Goal: Task Accomplishment & Management: Complete application form

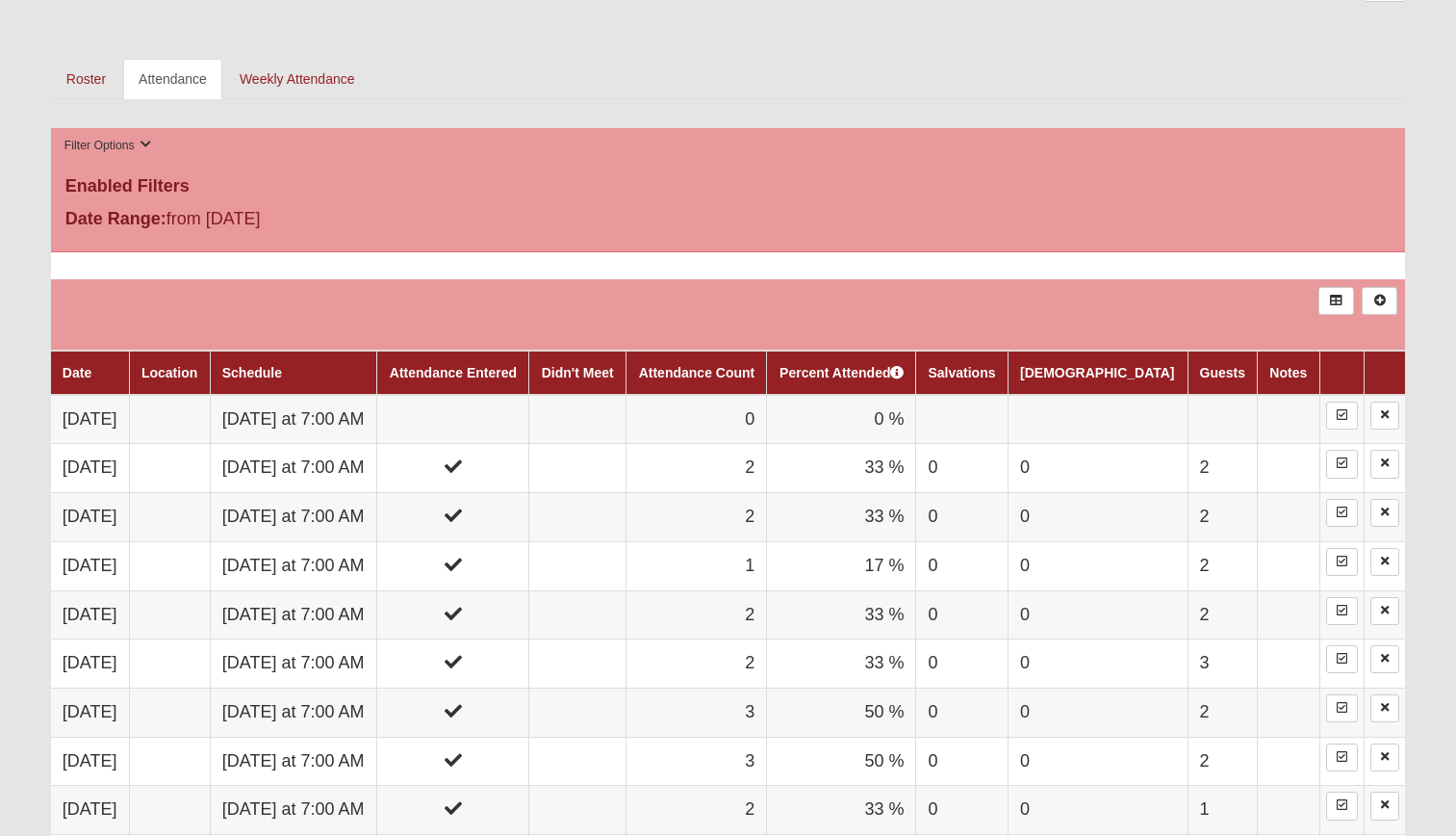
scroll to position [866, 0]
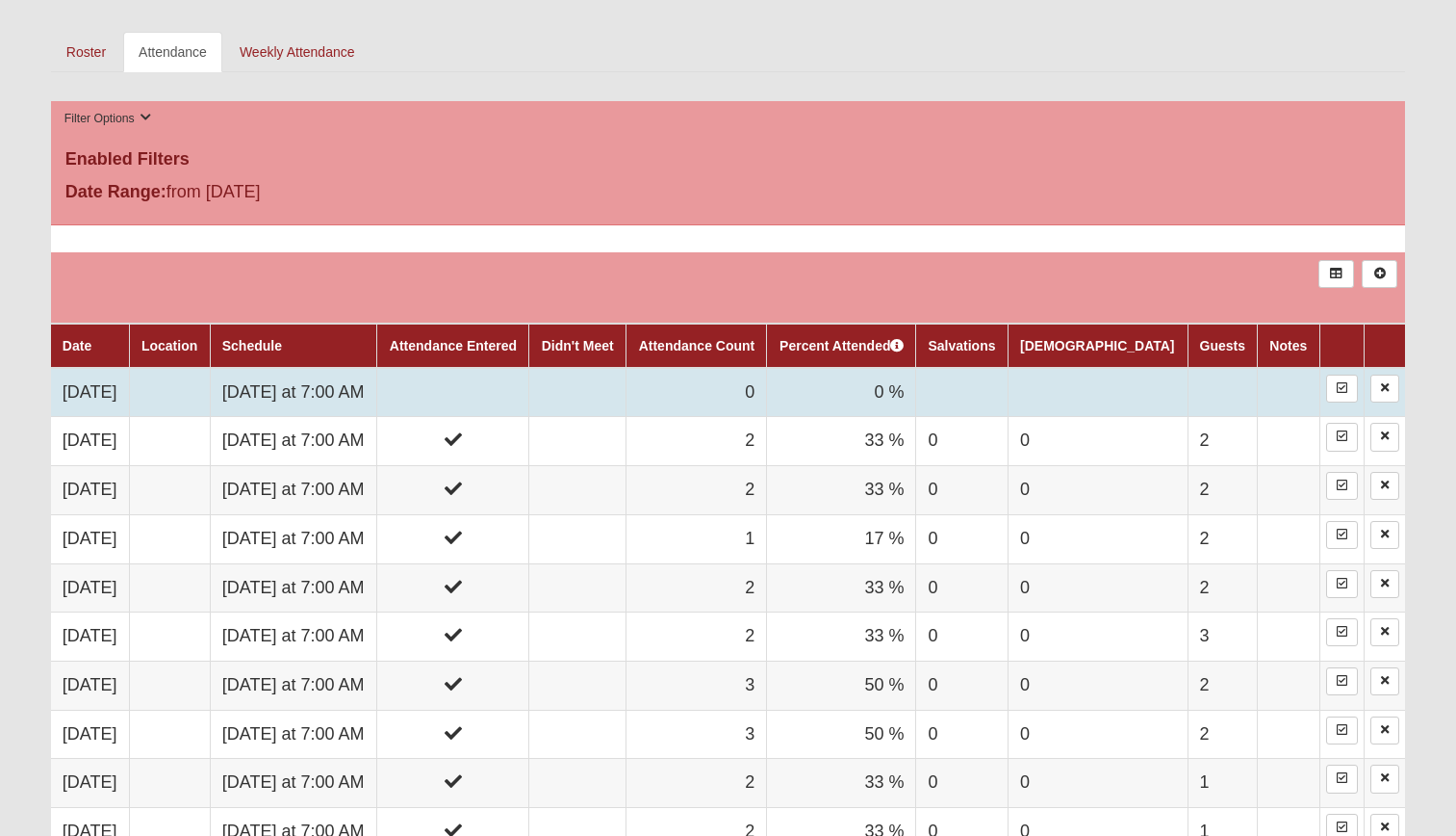
click at [377, 394] on td "[DATE] at 7:00 AM" at bounding box center [293, 392] width 168 height 49
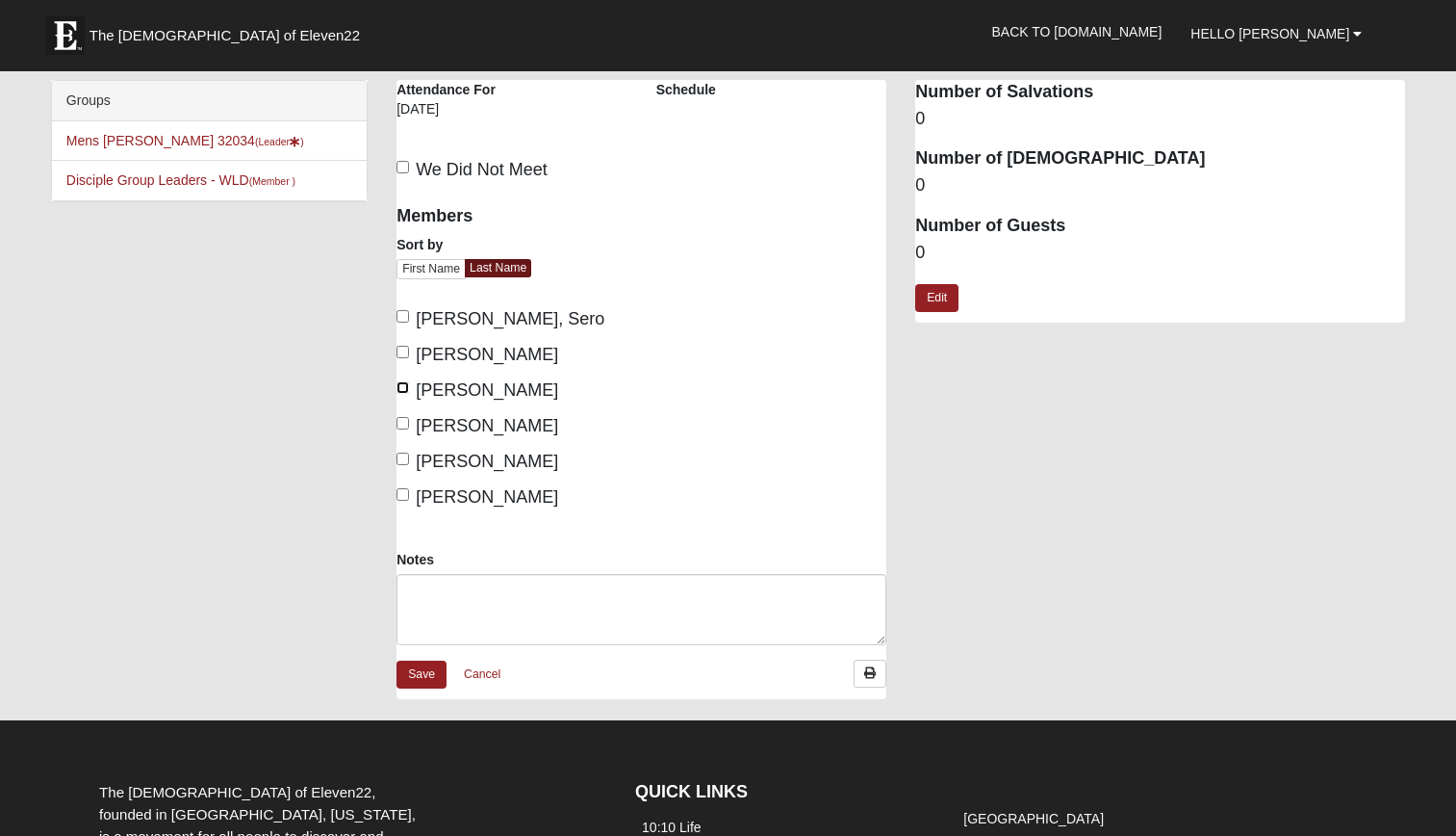
click at [407, 385] on input "Herbert, Scott" at bounding box center [403, 387] width 13 height 13
checkbox input "true"
click at [407, 421] on input "Lane, Brian" at bounding box center [403, 422] width 13 height 13
checkbox input "true"
click at [403, 460] on input "Smith, Danny" at bounding box center [403, 459] width 13 height 13
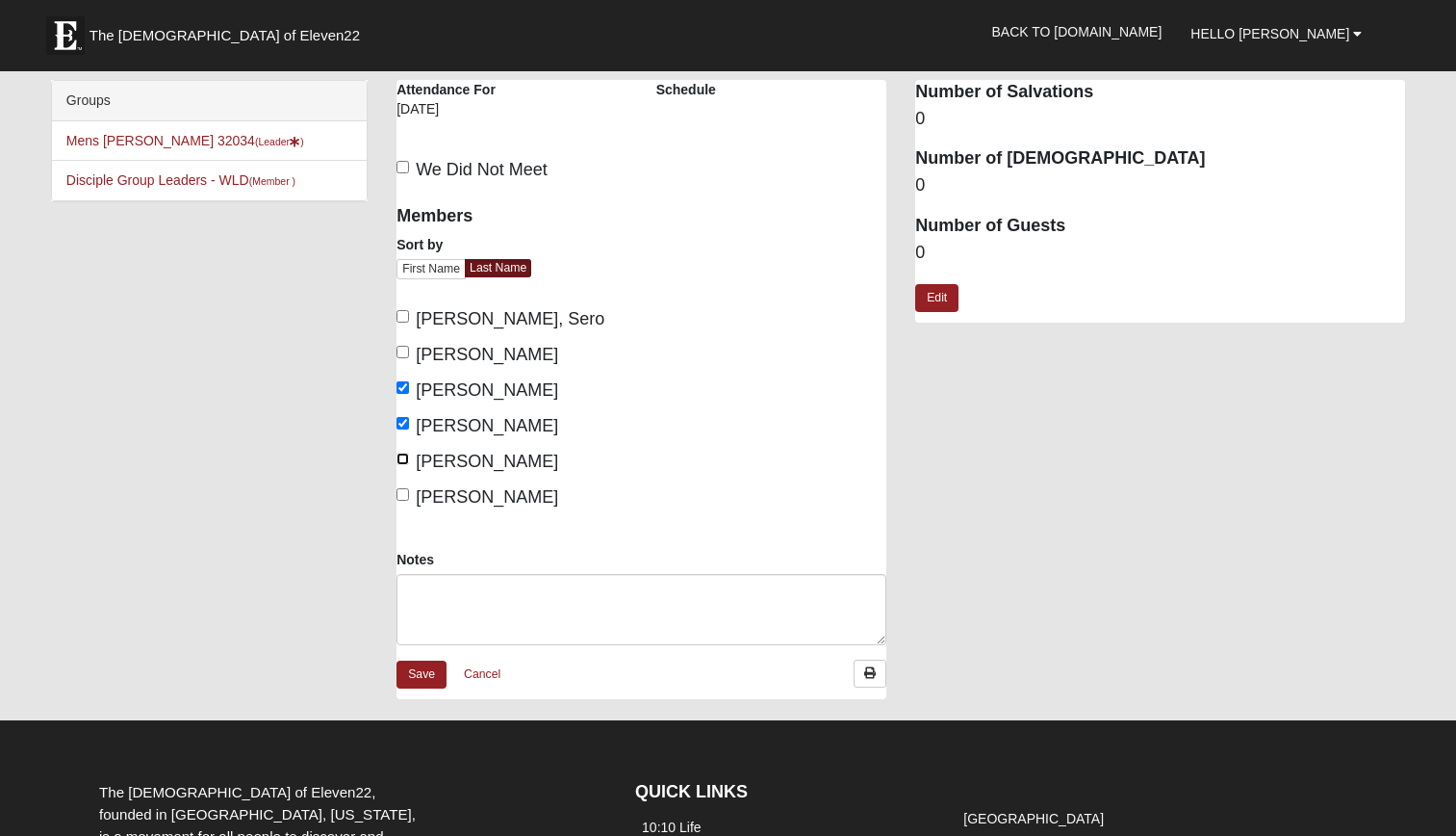
checkbox input "true"
click at [939, 299] on link "Edit" at bounding box center [937, 298] width 43 height 27
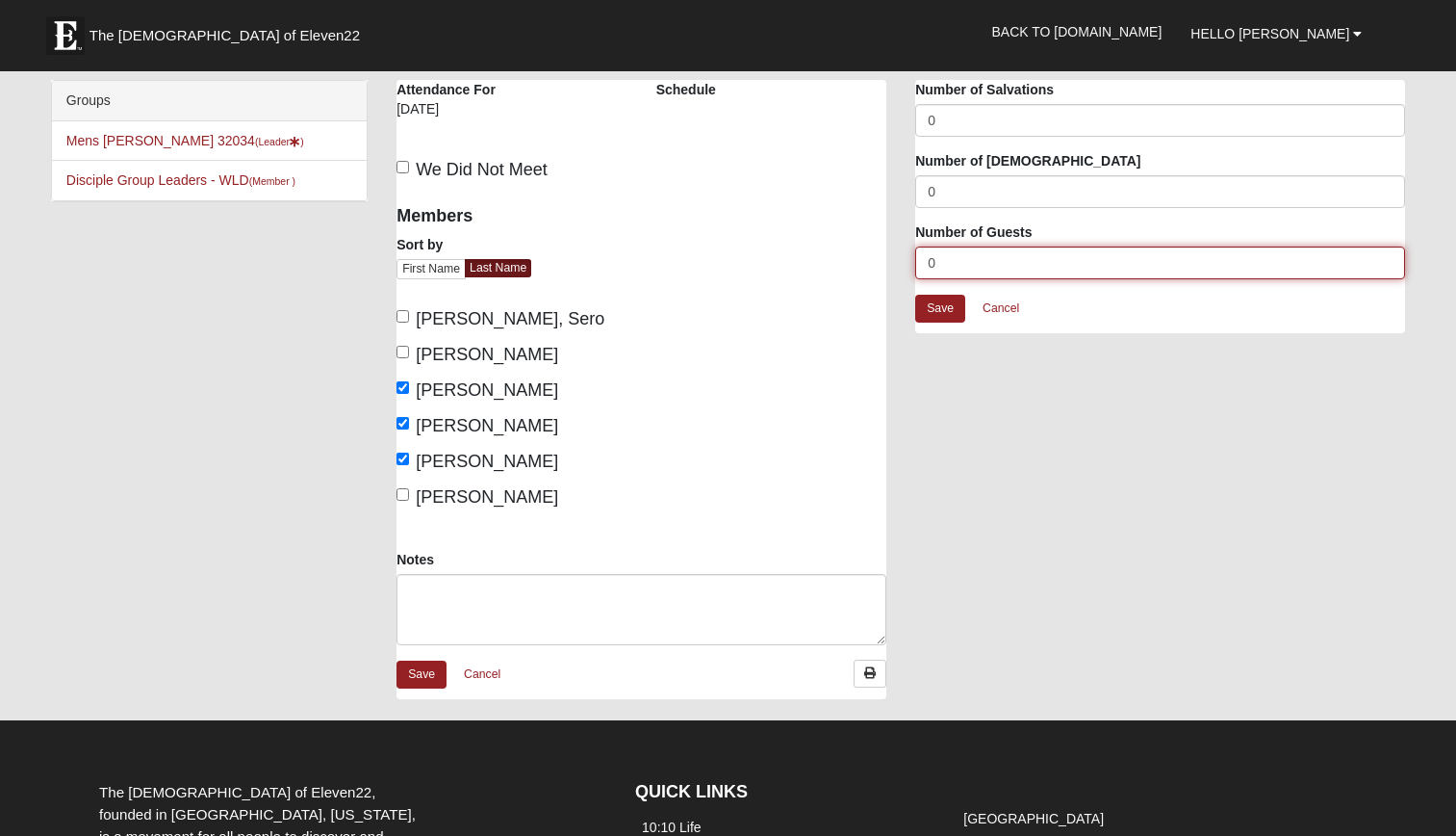
click at [950, 266] on input "0" at bounding box center [1160, 262] width 490 height 32
type input "2"
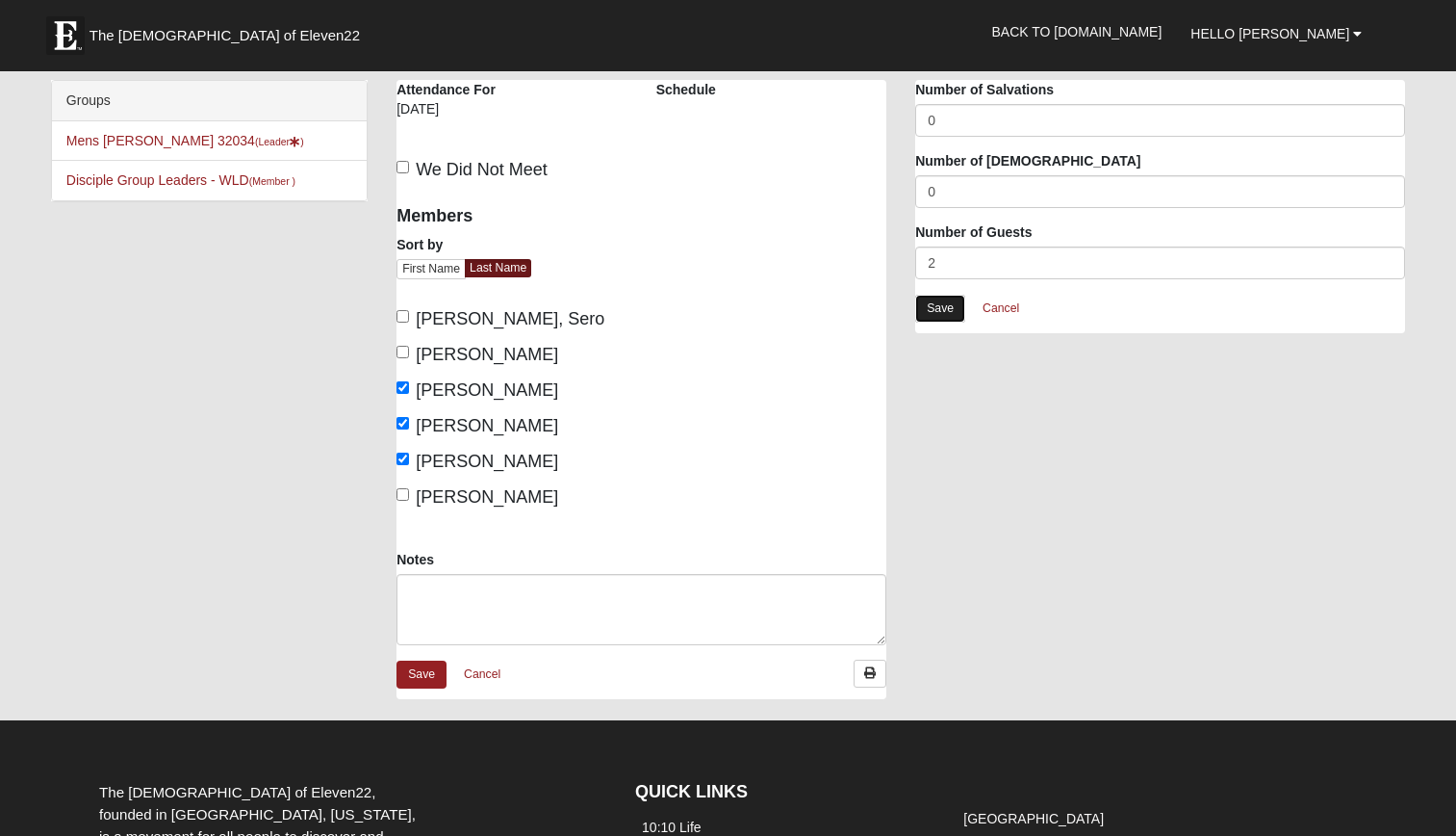
click at [945, 307] on link "Save" at bounding box center [940, 309] width 50 height 27
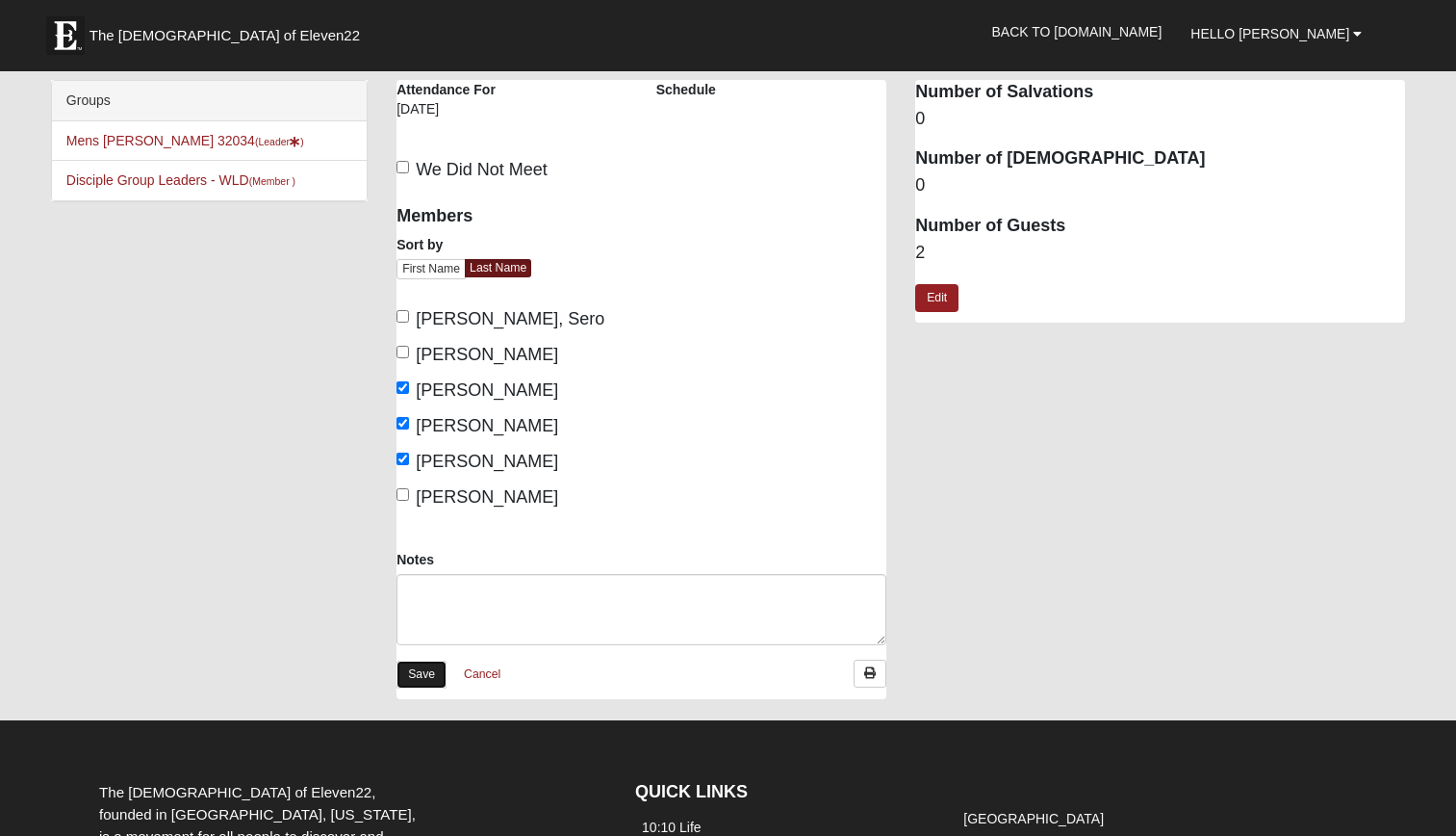
click at [423, 669] on link "Save" at bounding box center [421, 674] width 50 height 27
